Goal: Find specific page/section: Find specific page/section

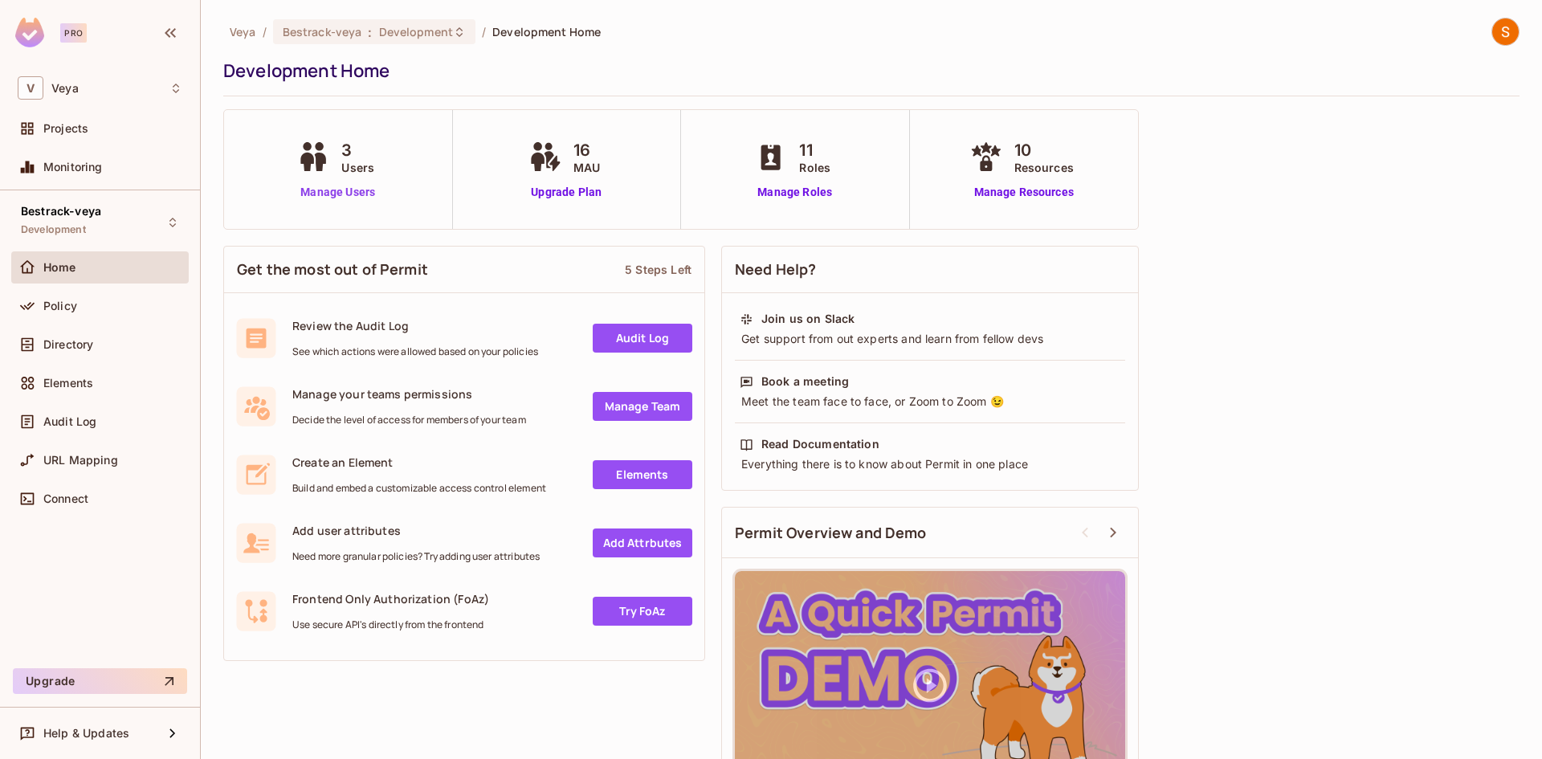
click at [345, 184] on link "Manage Users" at bounding box center [337, 192] width 89 height 17
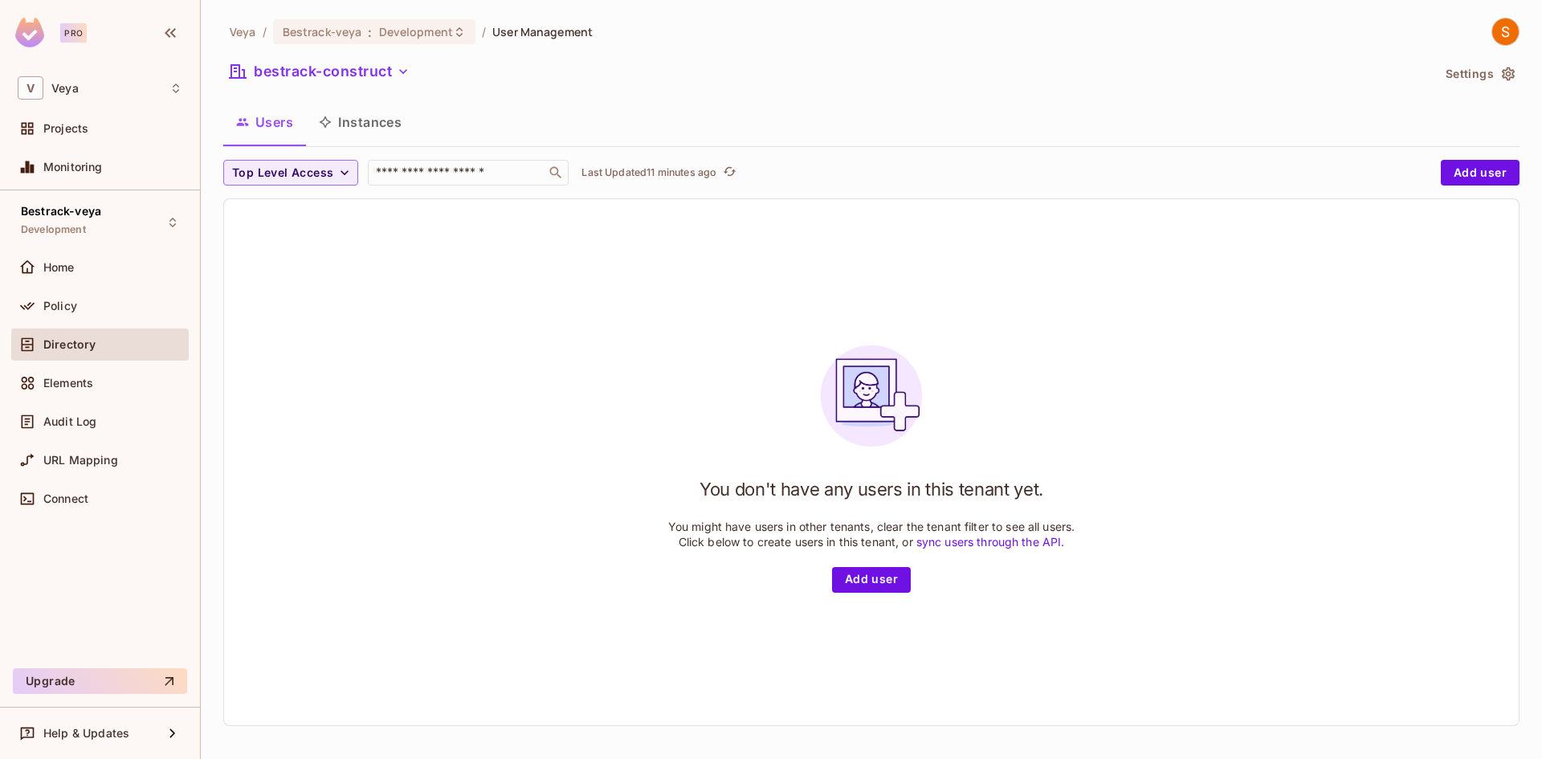
scroll to position [2, 0]
click at [336, 177] on icon "button" at bounding box center [344, 170] width 16 height 16
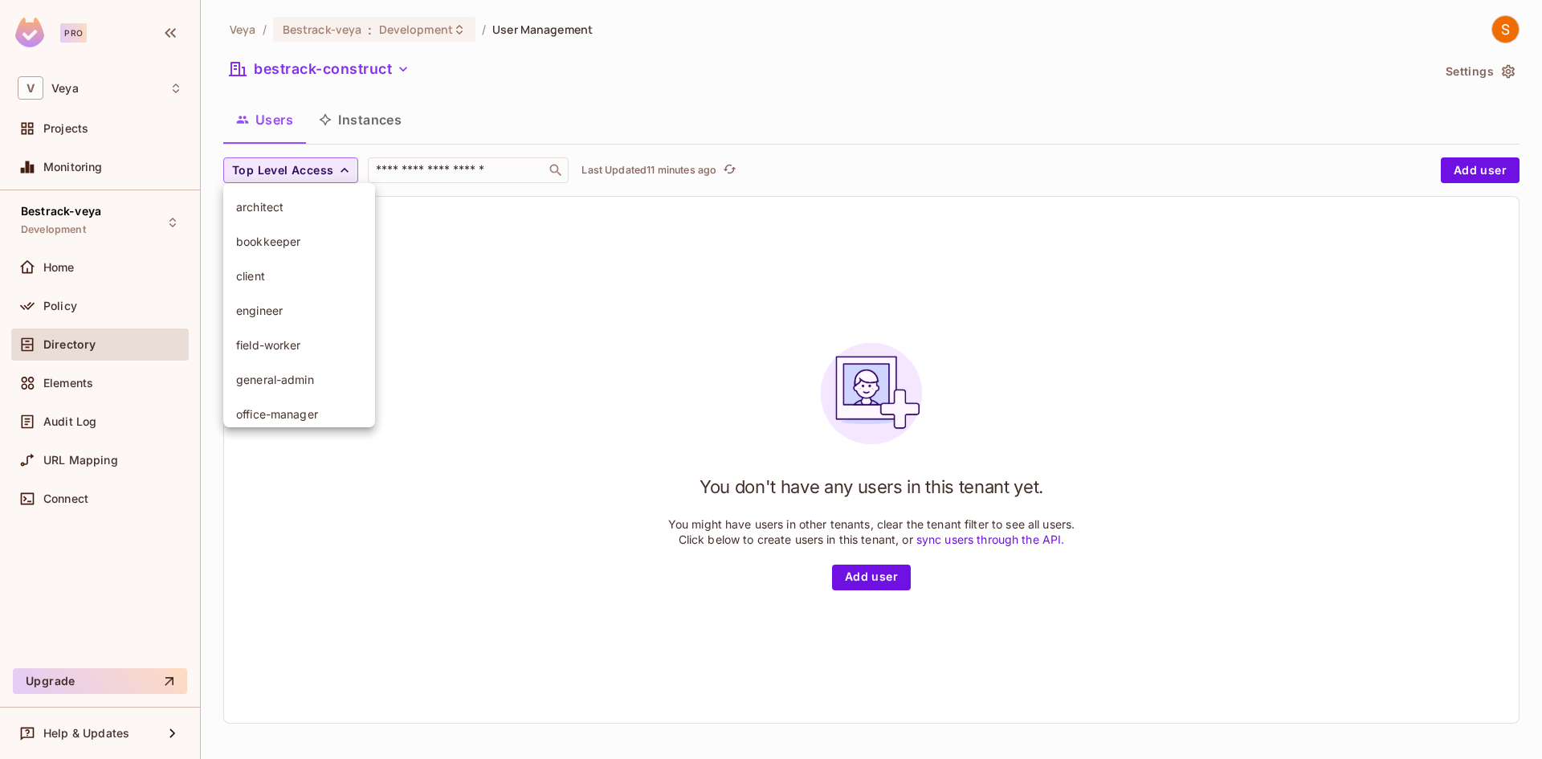
click at [463, 122] on div at bounding box center [771, 379] width 1542 height 759
click at [97, 261] on div "Home" at bounding box center [112, 267] width 139 height 13
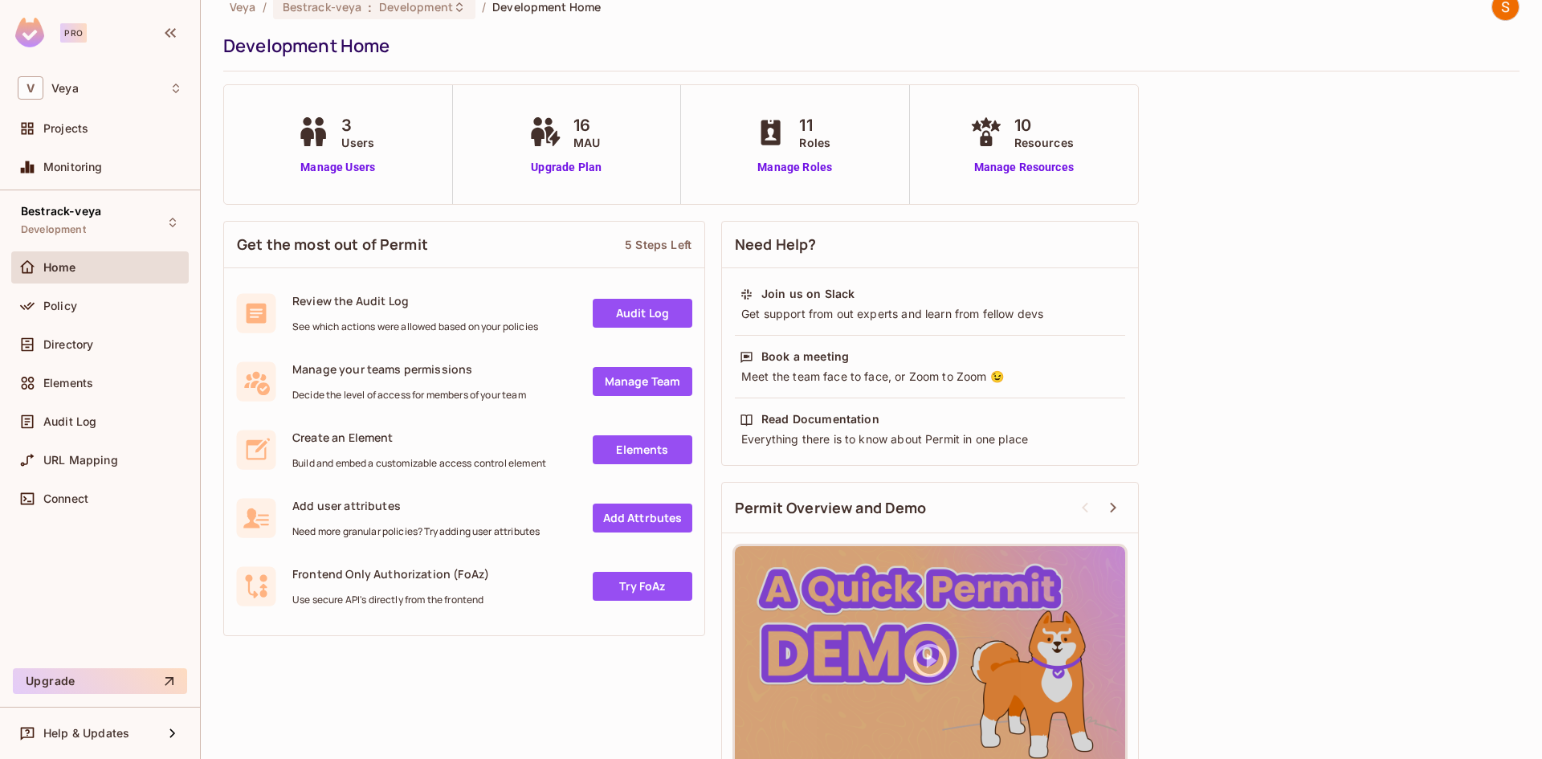
scroll to position [67, 0]
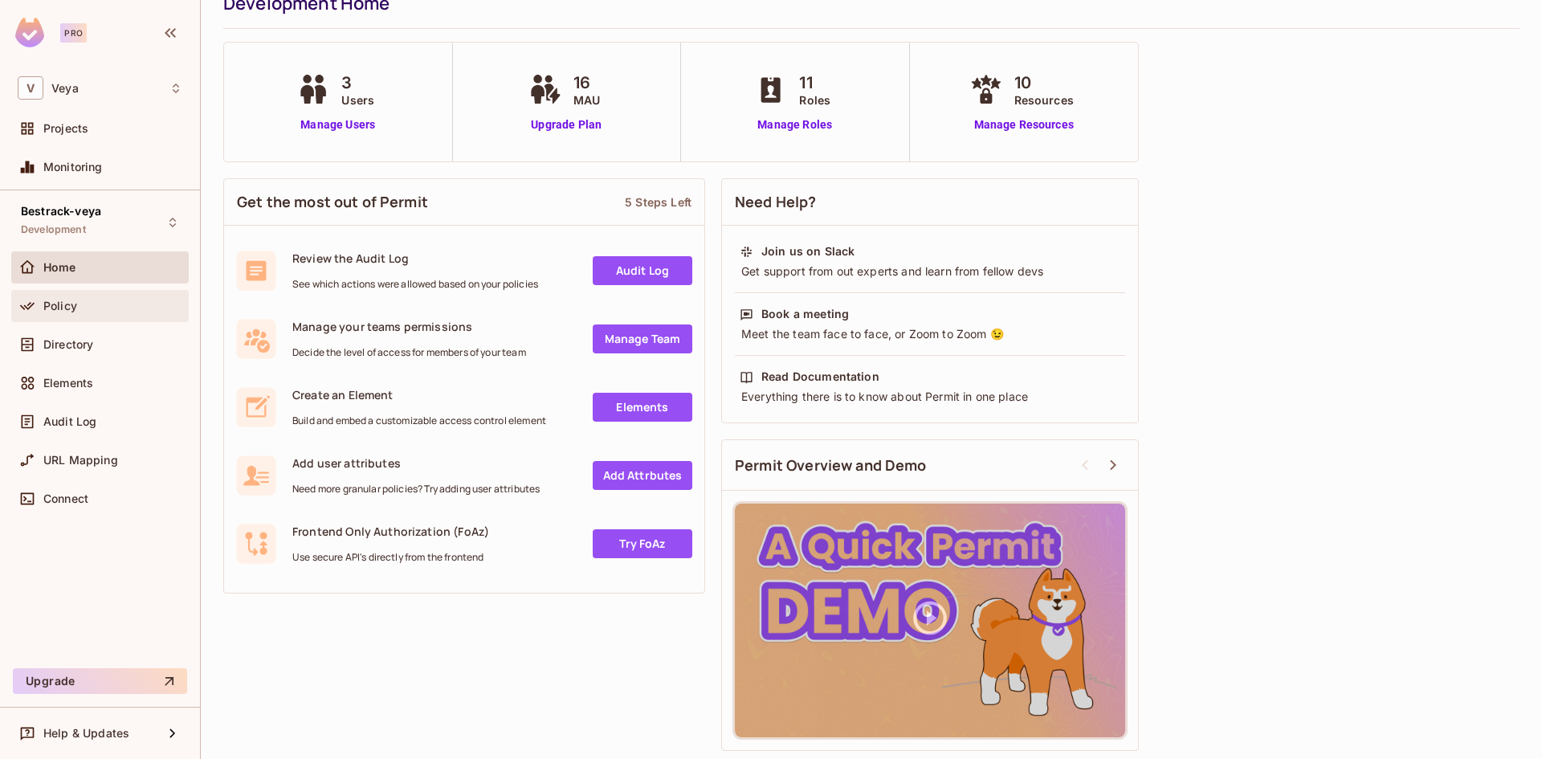
click at [66, 295] on div "Policy" at bounding box center [99, 306] width 177 height 32
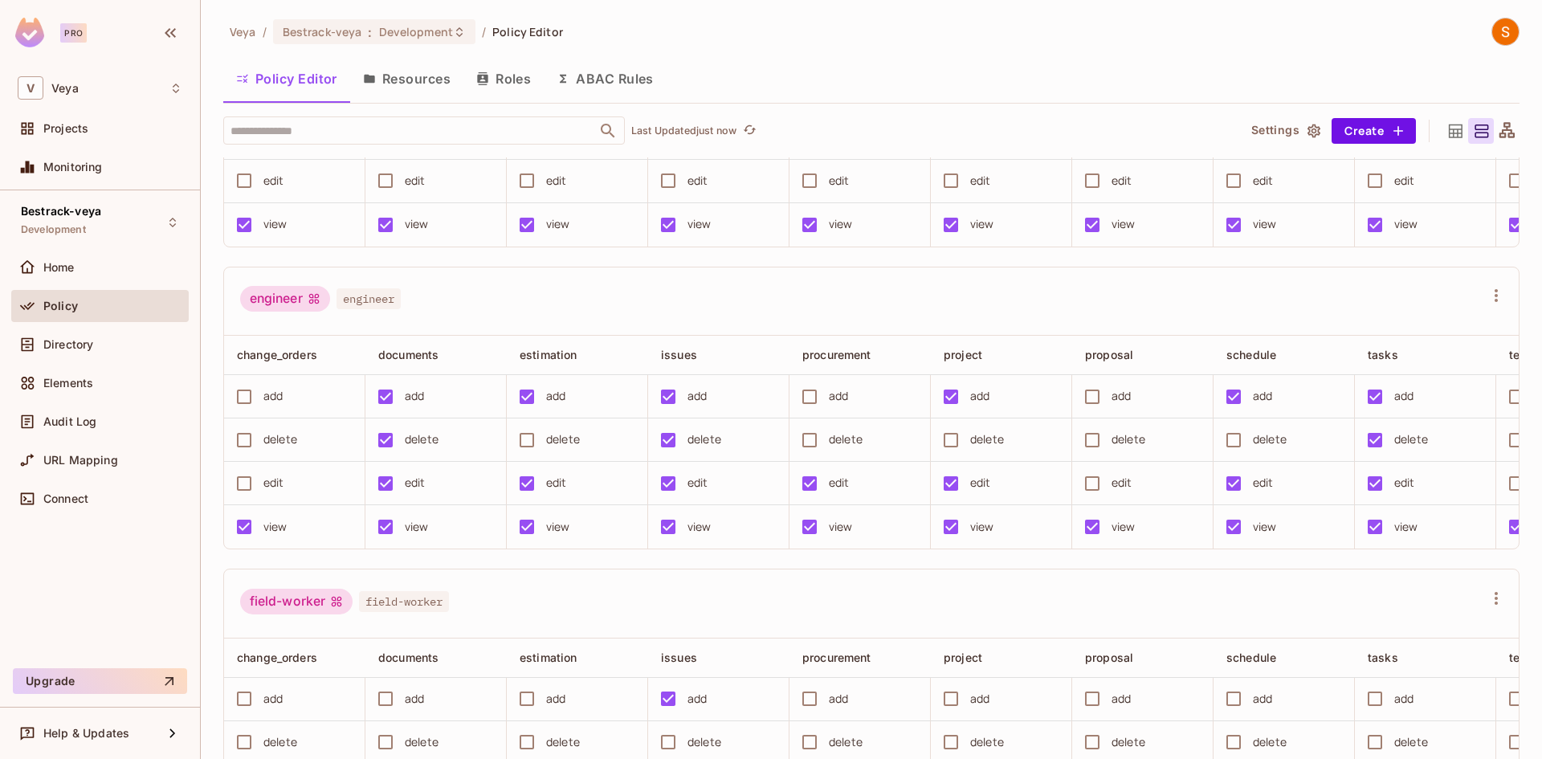
scroll to position [983, 0]
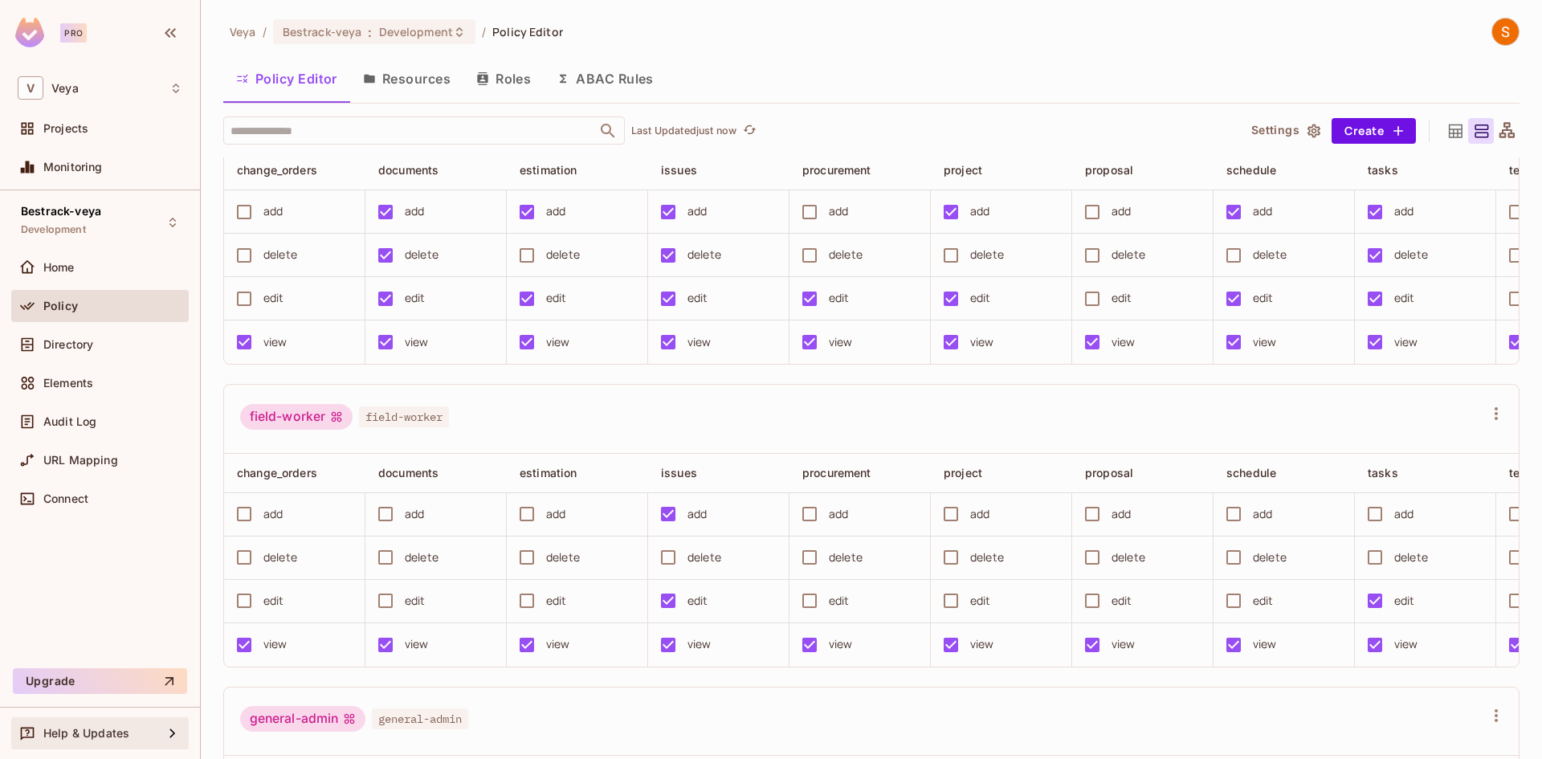
click at [168, 736] on icon at bounding box center [172, 732] width 19 height 19
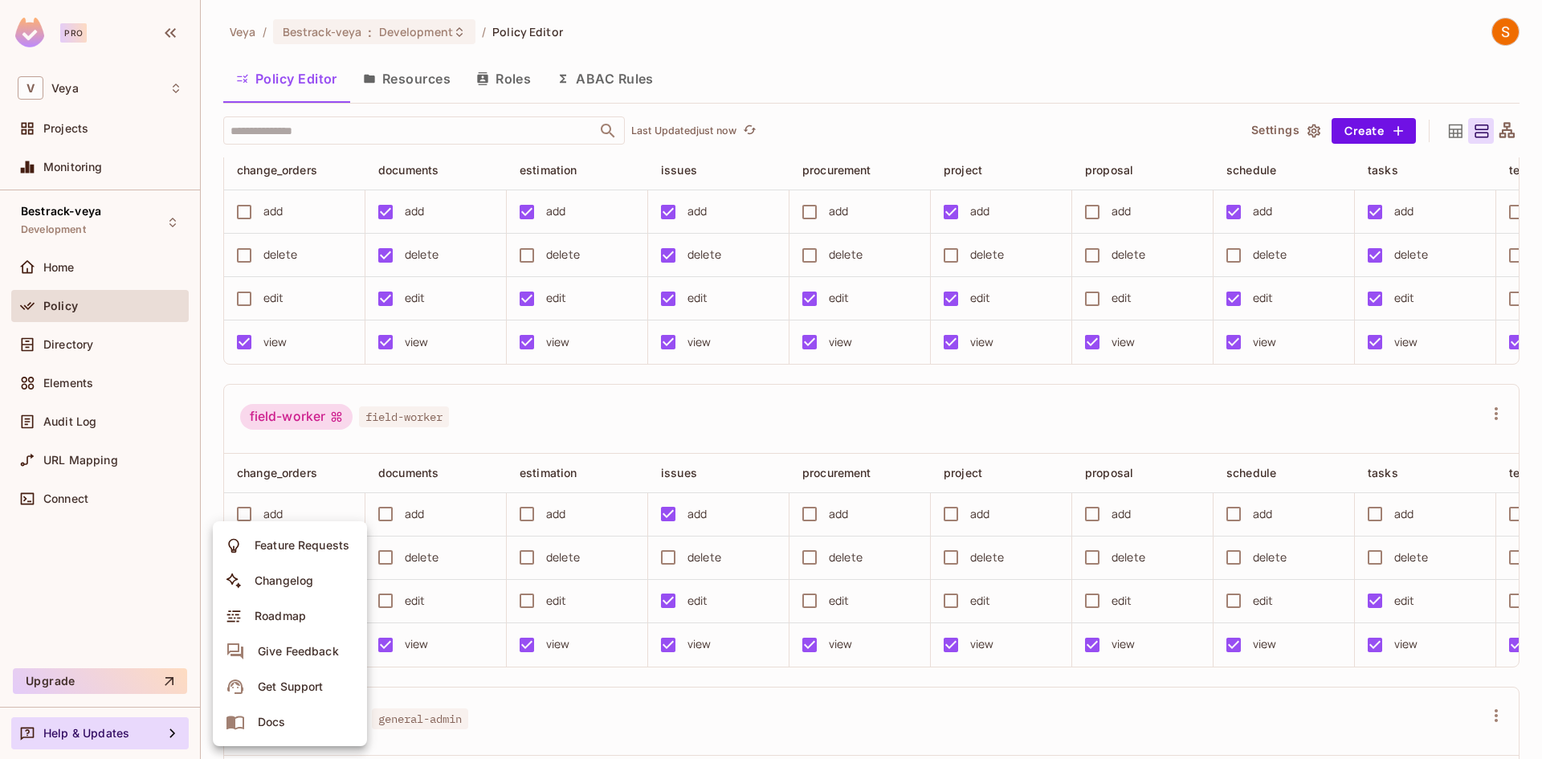
click at [217, 509] on div at bounding box center [771, 379] width 1542 height 759
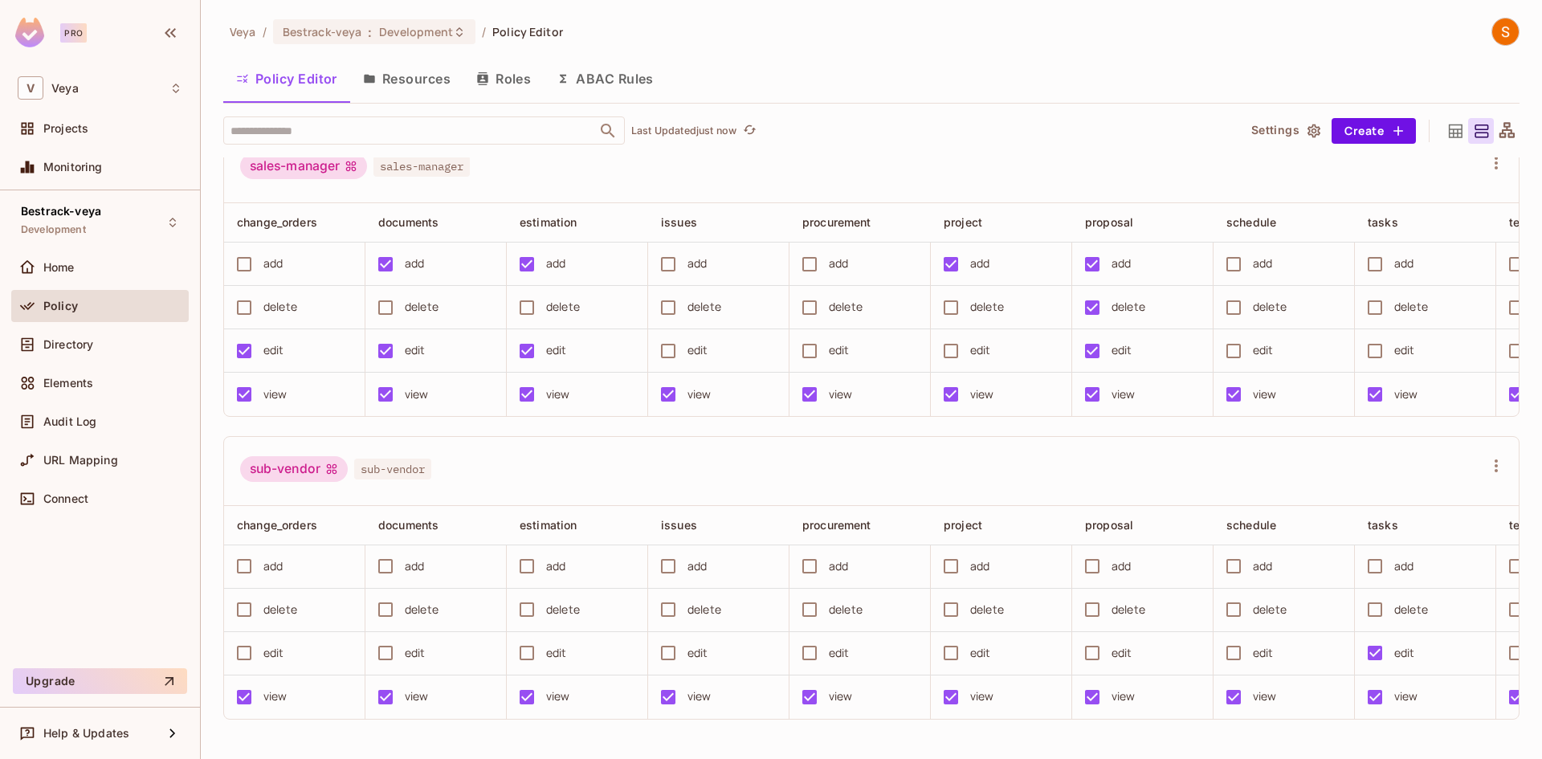
scroll to position [1, 0]
click at [463, 38] on div "Bestrack-veya : Development" at bounding box center [374, 30] width 202 height 25
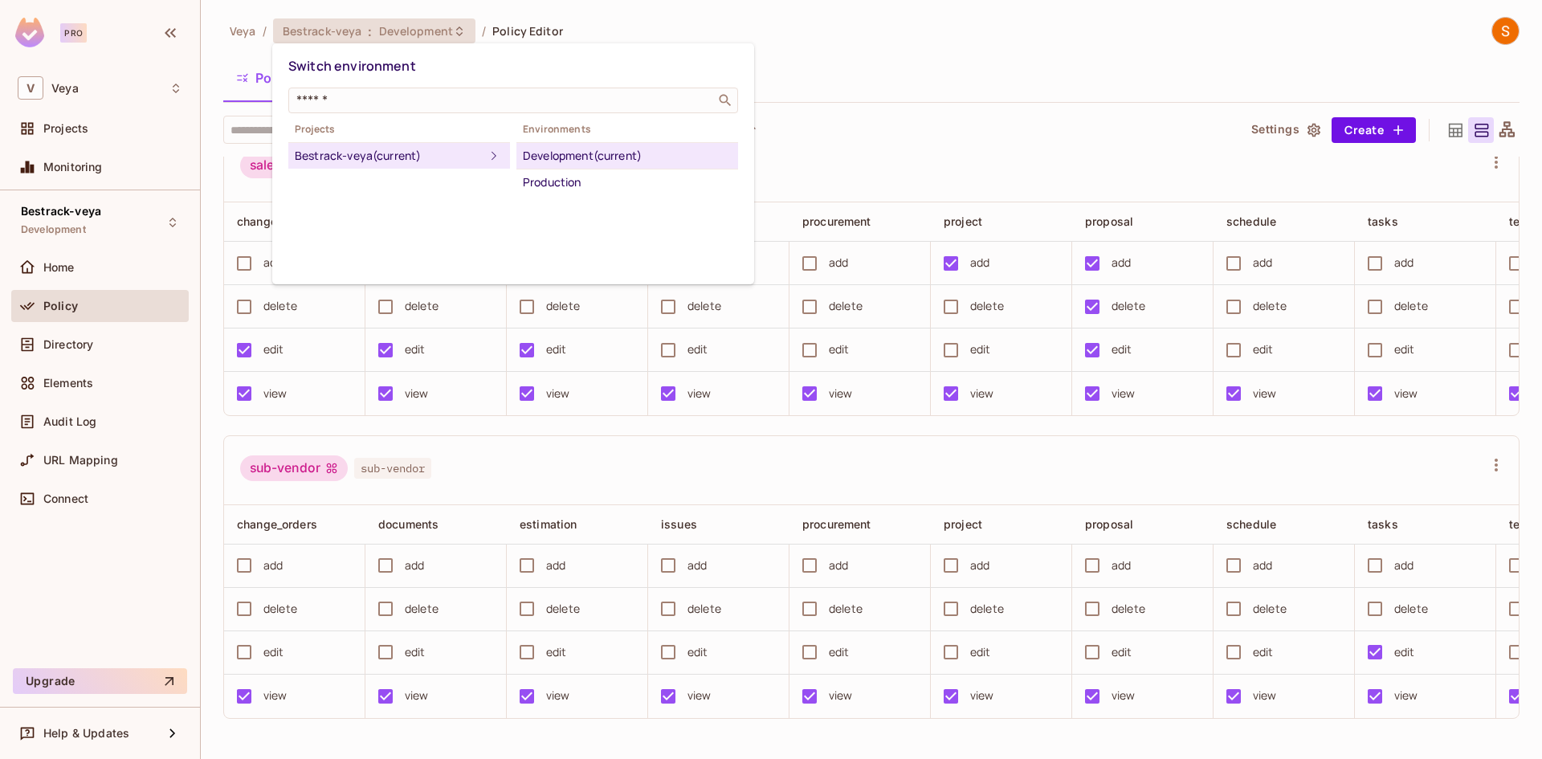
click at [463, 38] on div at bounding box center [771, 379] width 1542 height 759
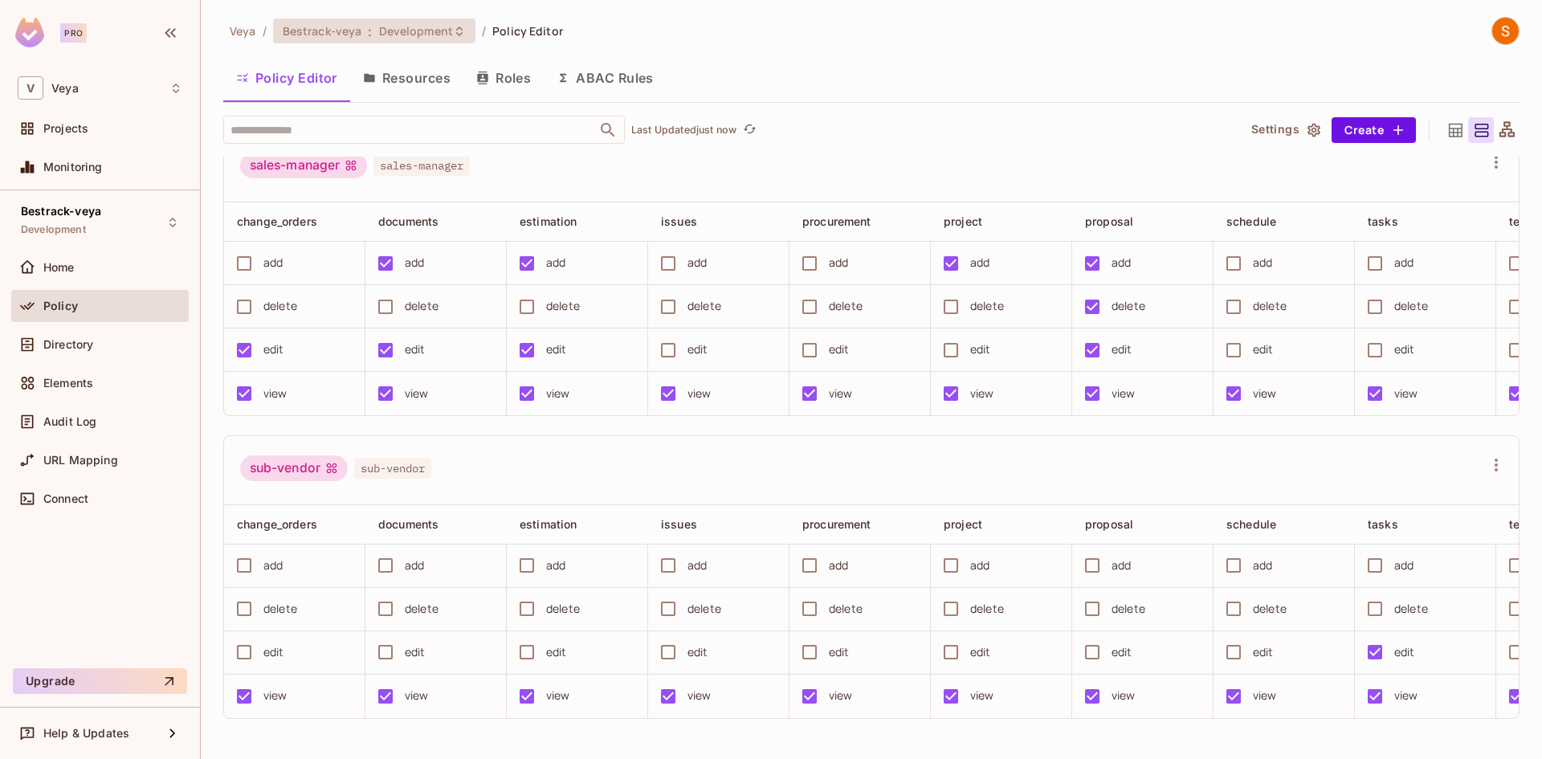
click at [463, 38] on div "Bestrack-veya : Development" at bounding box center [374, 30] width 202 height 25
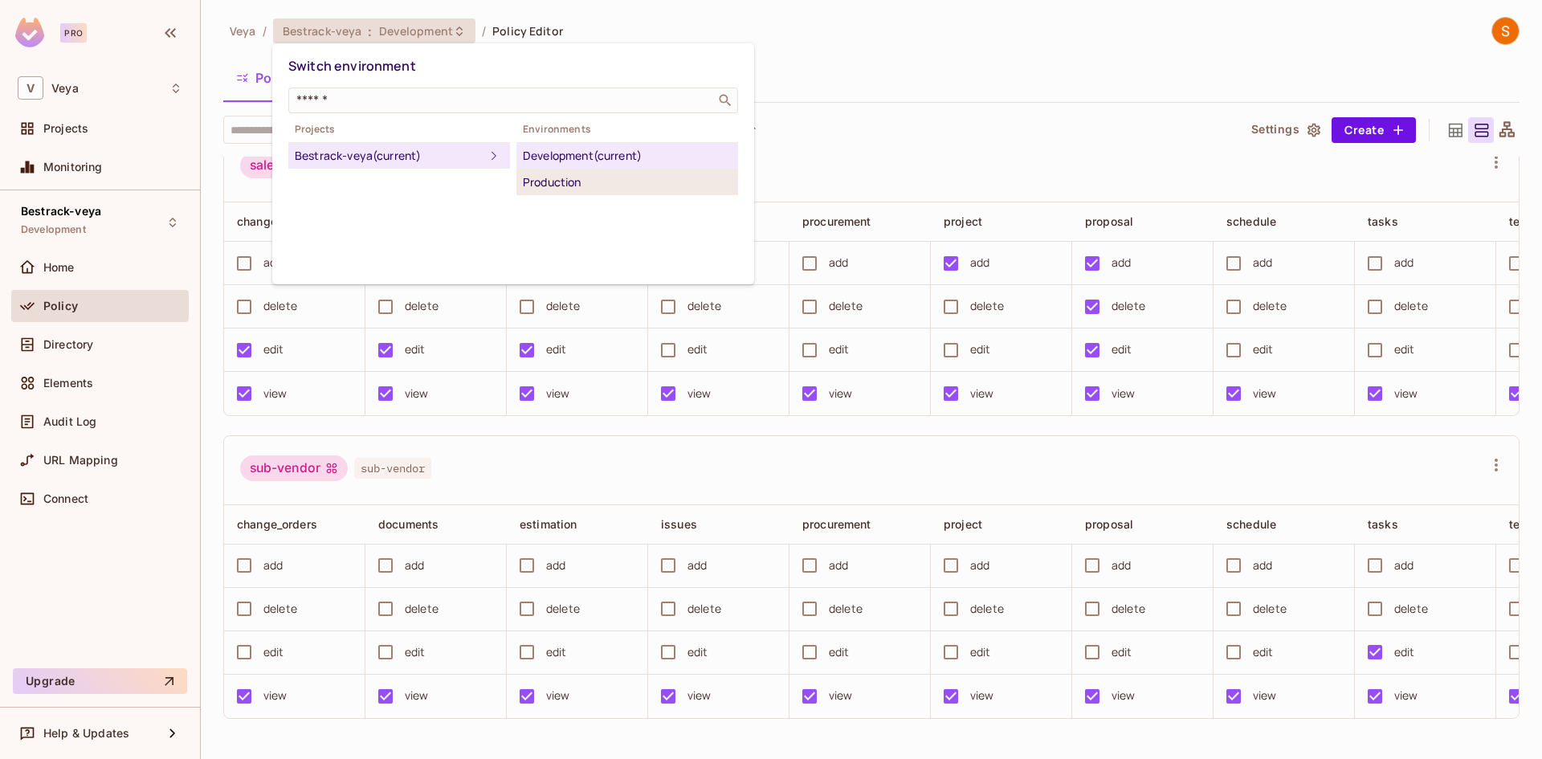
click at [697, 188] on div "Production" at bounding box center [627, 182] width 209 height 19
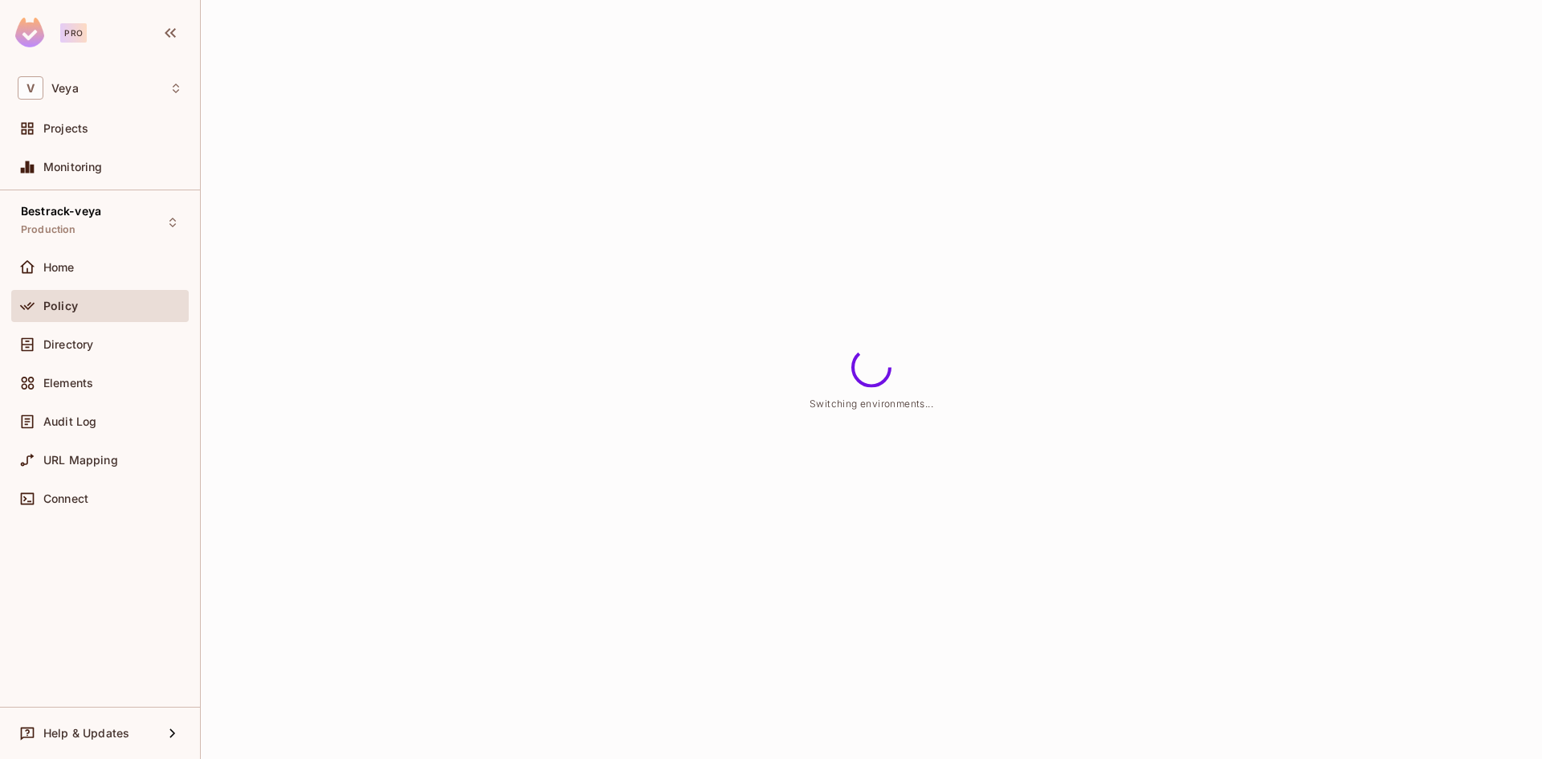
scroll to position [0, 0]
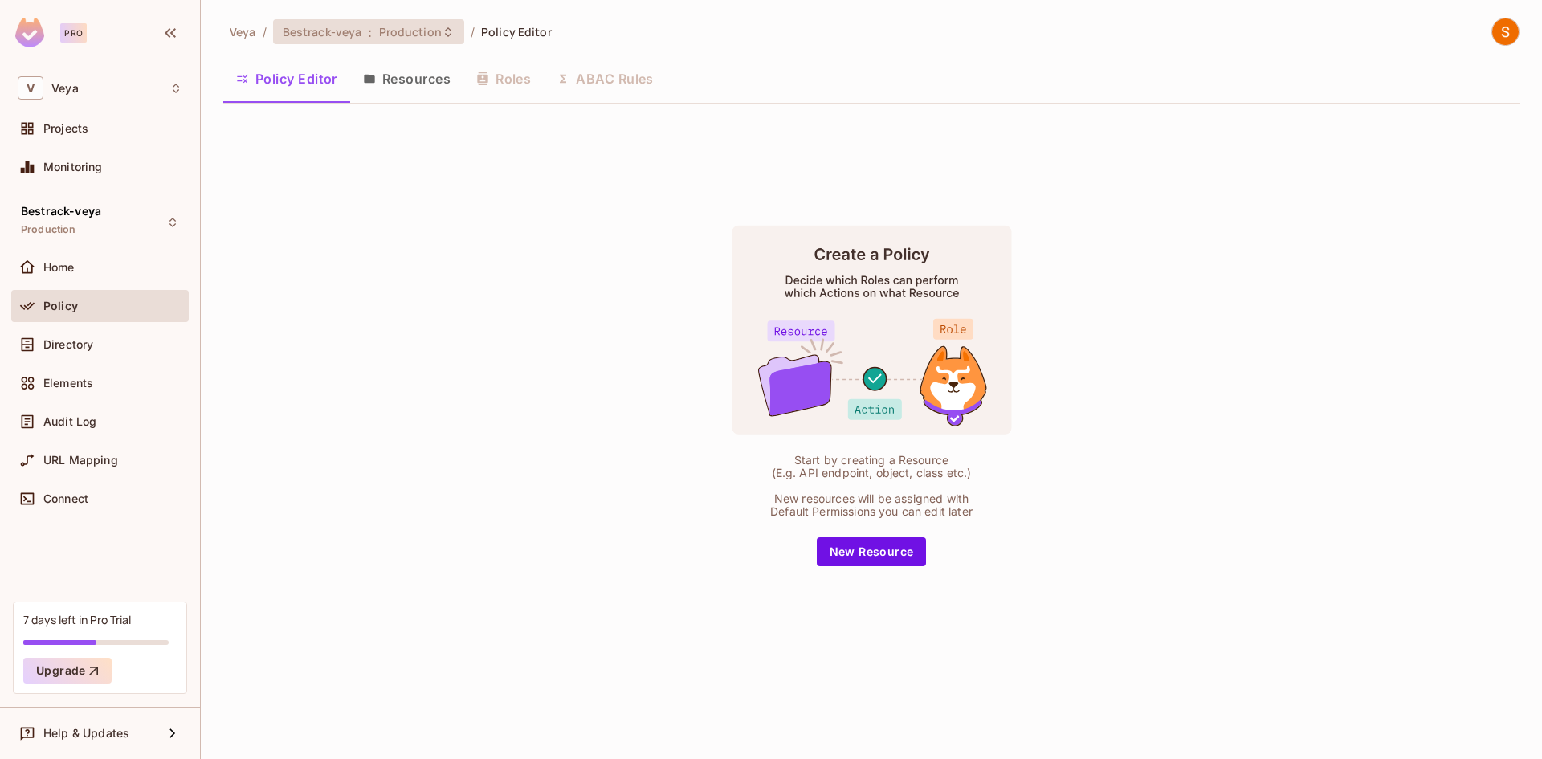
click at [398, 33] on span "Production" at bounding box center [410, 31] width 63 height 15
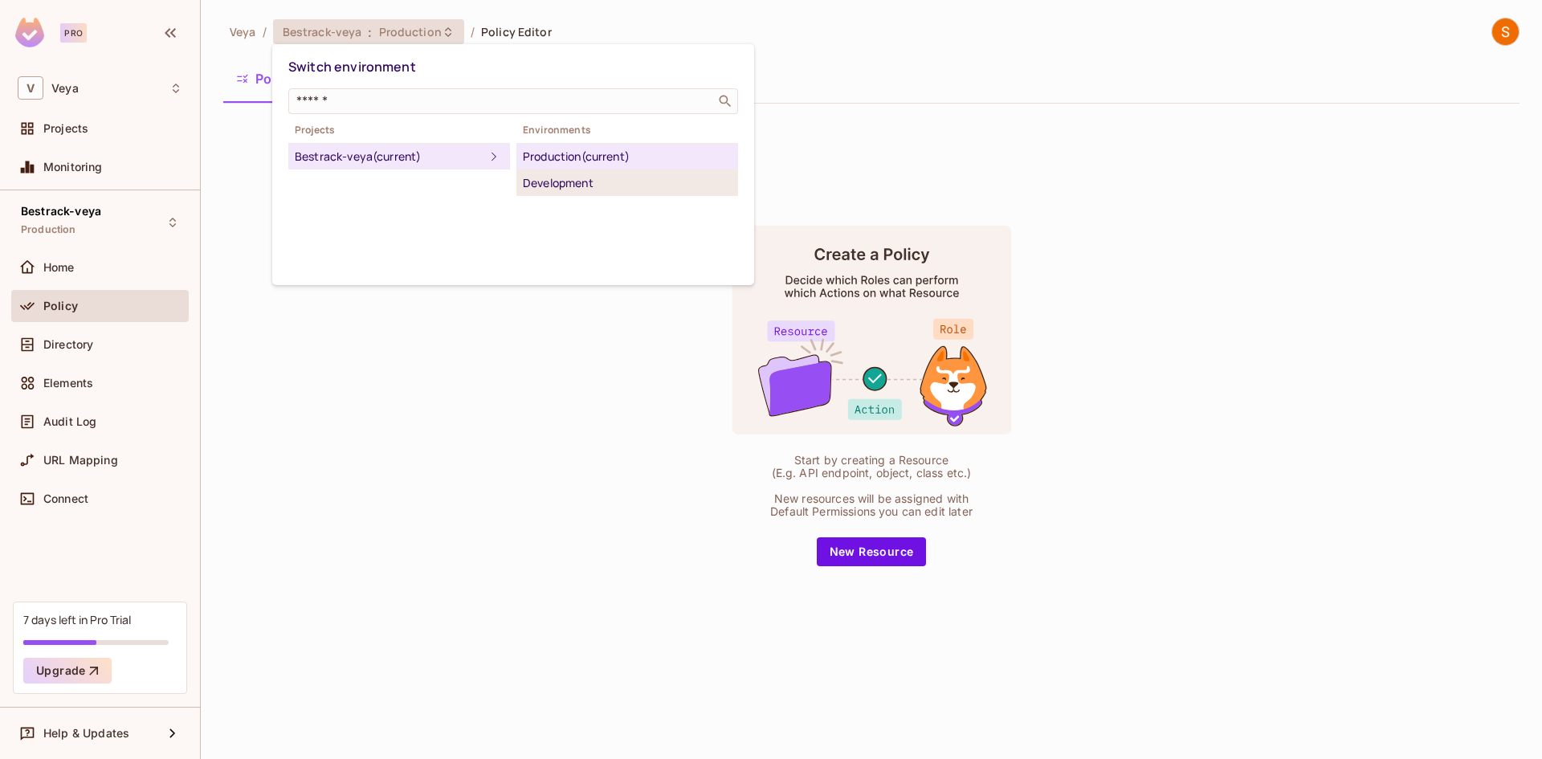
click at [575, 179] on div "Development" at bounding box center [627, 182] width 209 height 19
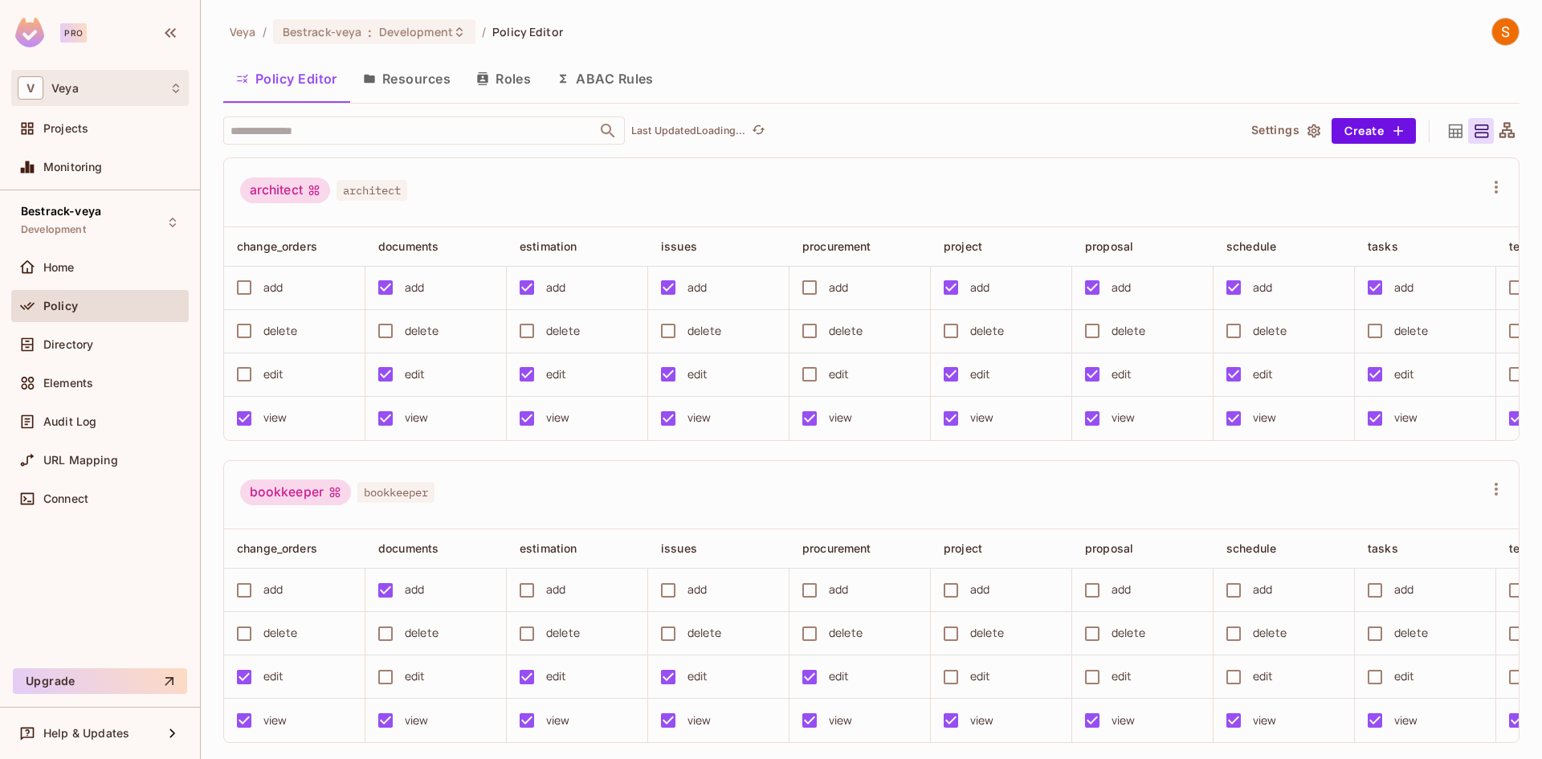
click at [161, 84] on div "V Veya" at bounding box center [100, 87] width 165 height 23
click at [170, 92] on div at bounding box center [771, 379] width 1542 height 759
click at [166, 35] on icon "button" at bounding box center [170, 33] width 11 height 10
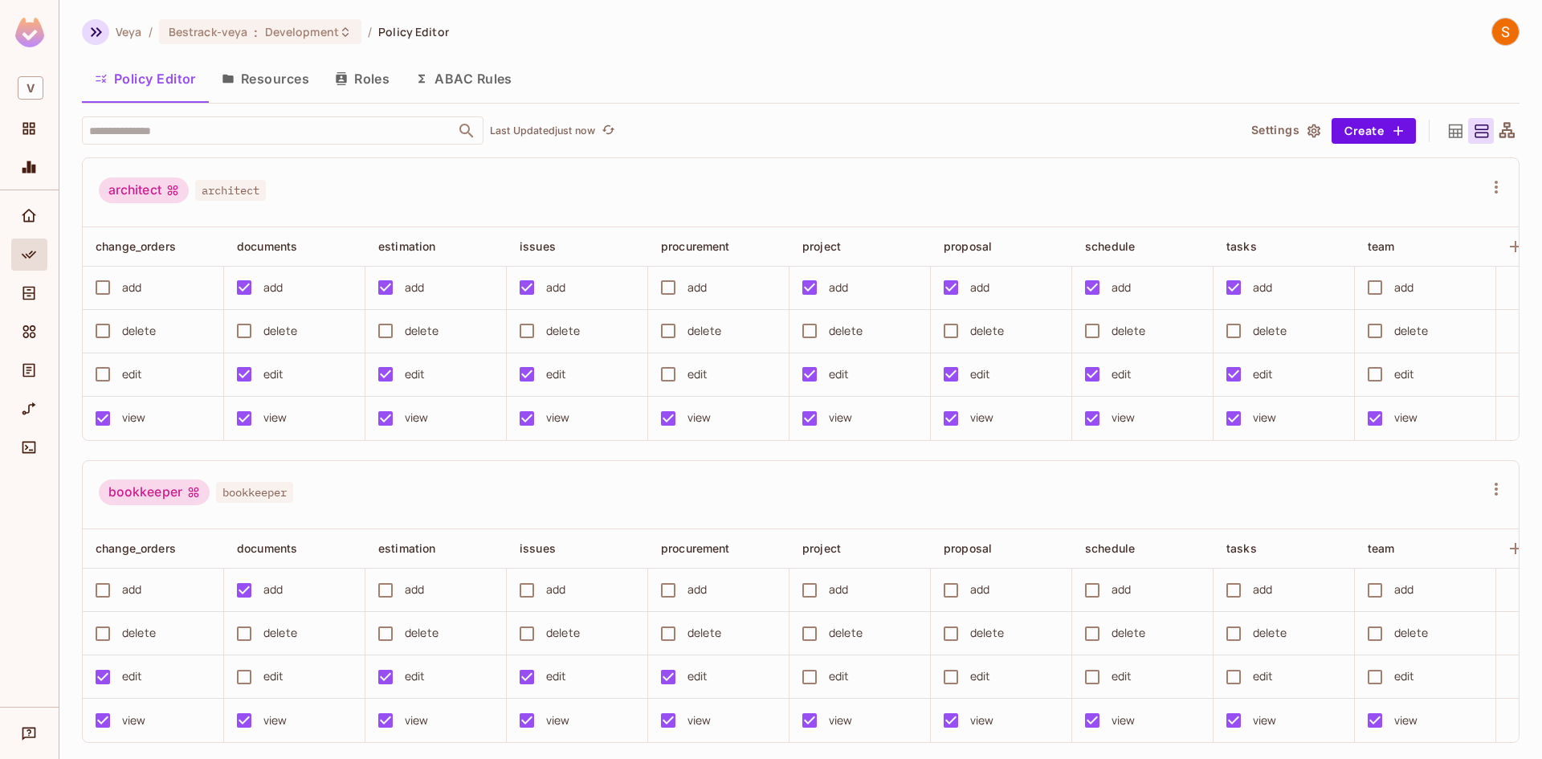
click at [96, 24] on icon "button" at bounding box center [96, 31] width 19 height 19
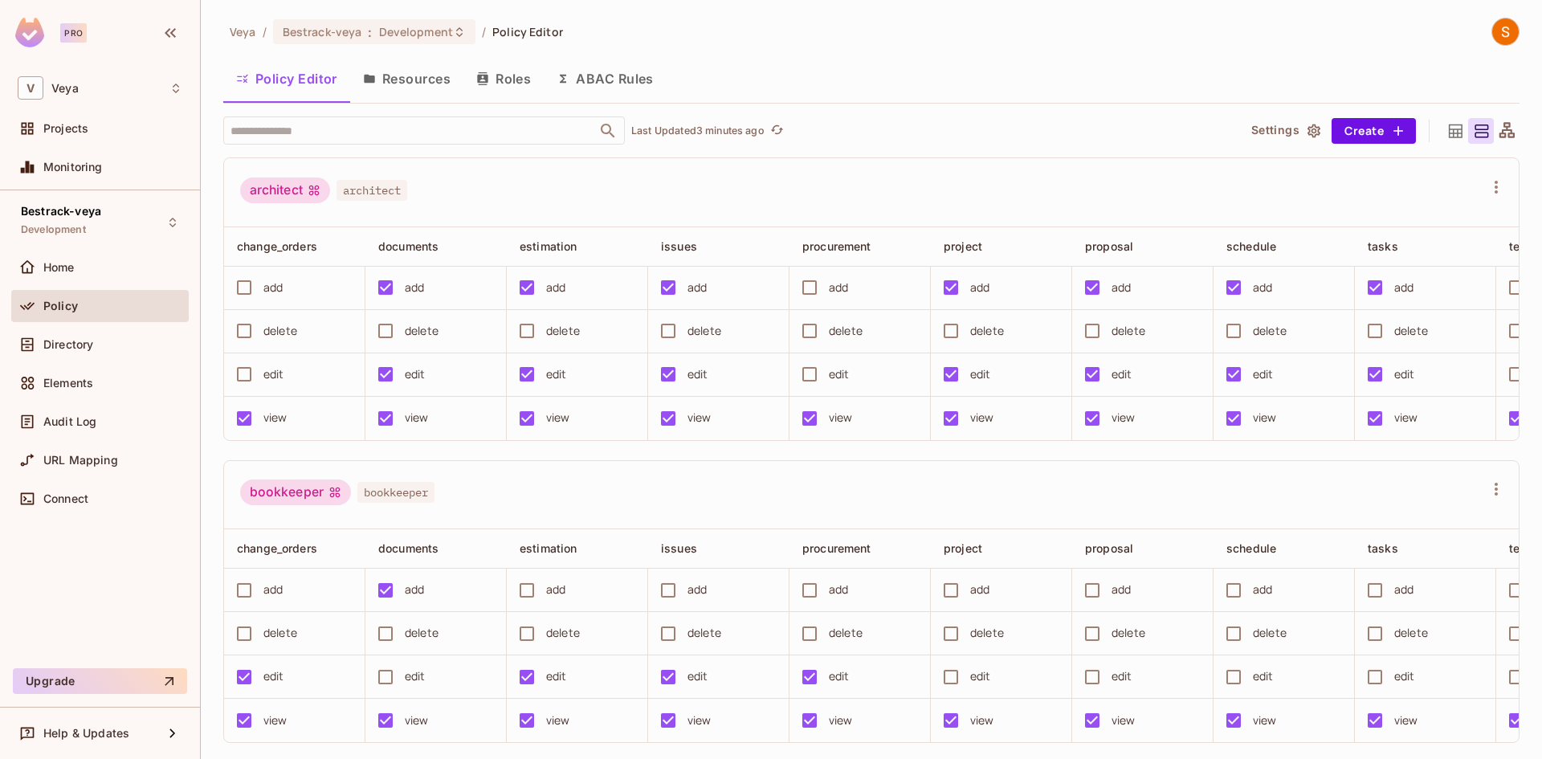
scroll to position [1, 0]
click at [792, 169] on div "architect architect" at bounding box center [871, 191] width 1294 height 69
click at [853, 60] on div "Policy Editor Resources Roles ABAC Rules" at bounding box center [871, 78] width 1296 height 40
